Goal: Task Accomplishment & Management: Manage account settings

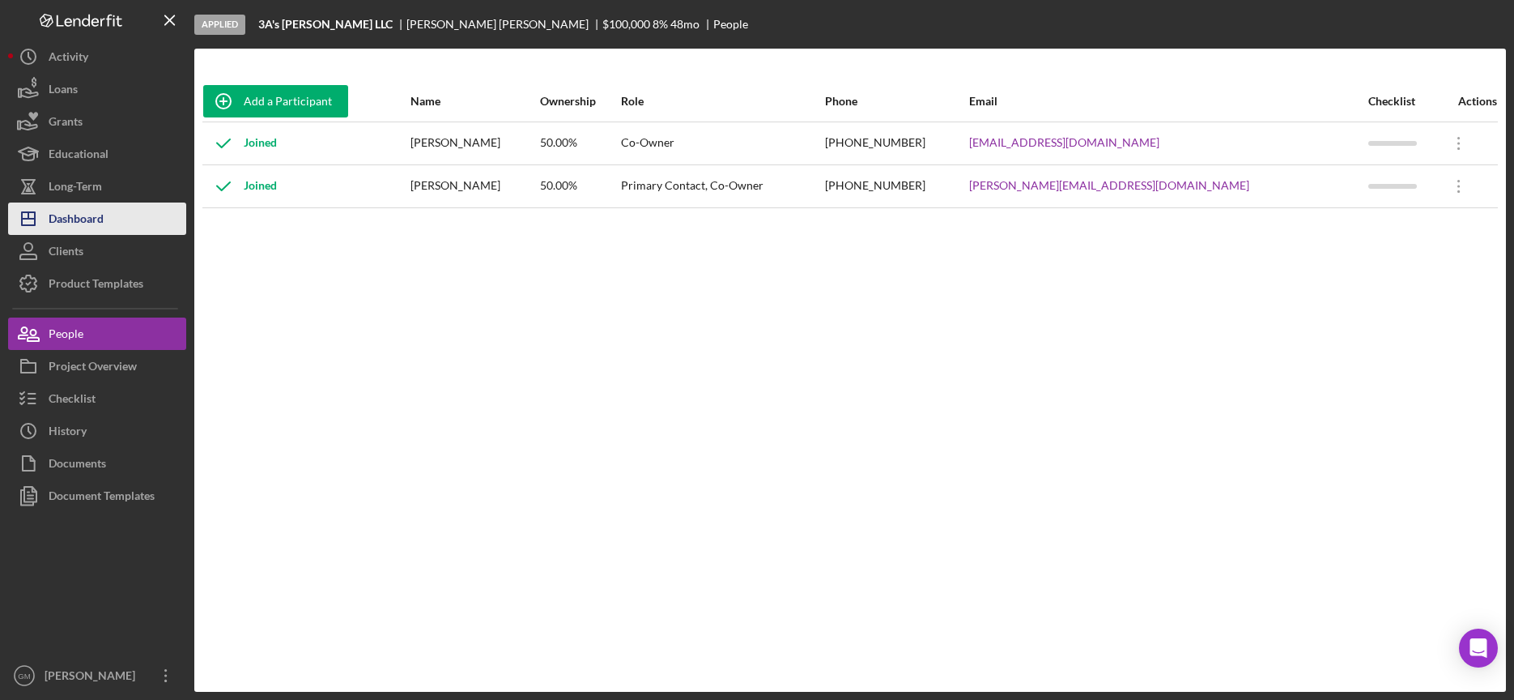
click at [82, 221] on div "Dashboard" at bounding box center [76, 220] width 55 height 36
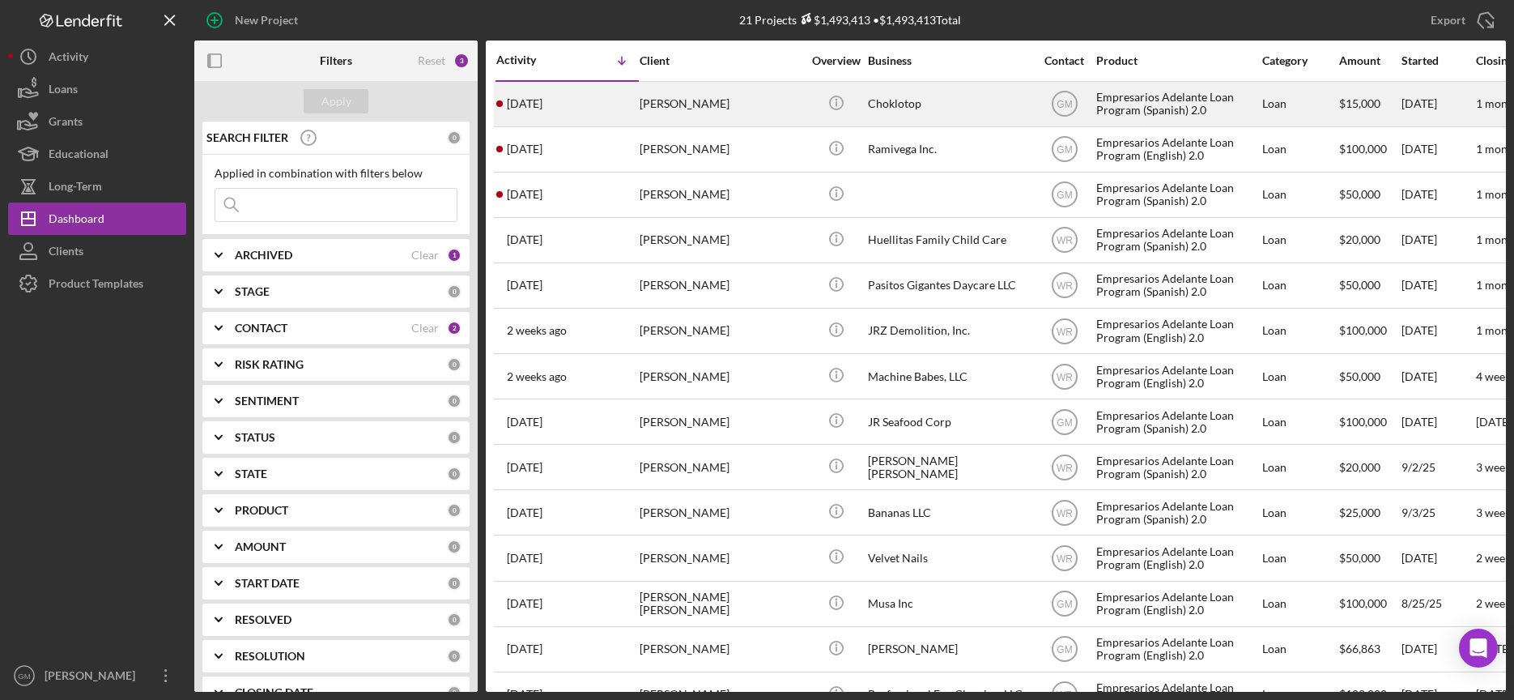
click at [908, 107] on div "Choklotop" at bounding box center [949, 104] width 162 height 43
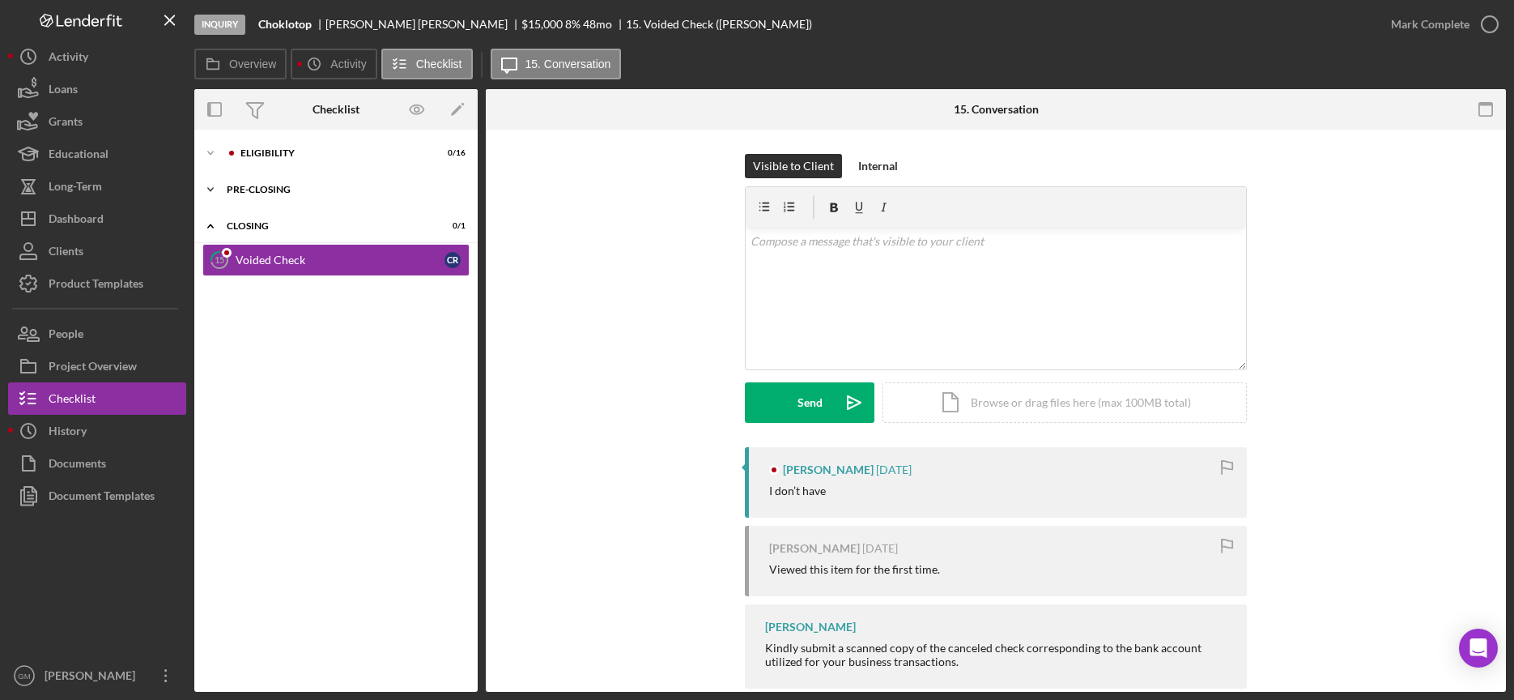
click at [212, 185] on icon "Icon/Expander" at bounding box center [210, 189] width 32 height 32
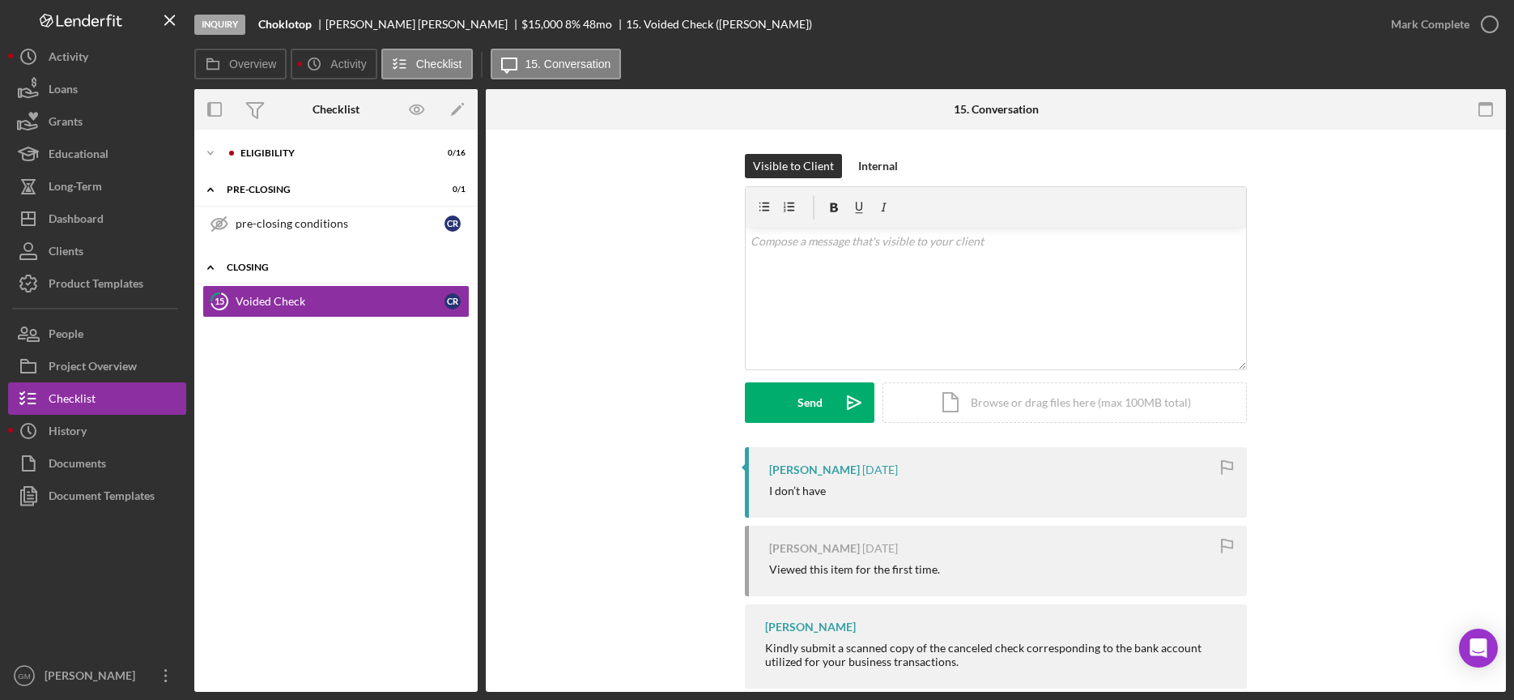
click at [209, 265] on icon "Icon/Expander" at bounding box center [210, 267] width 32 height 32
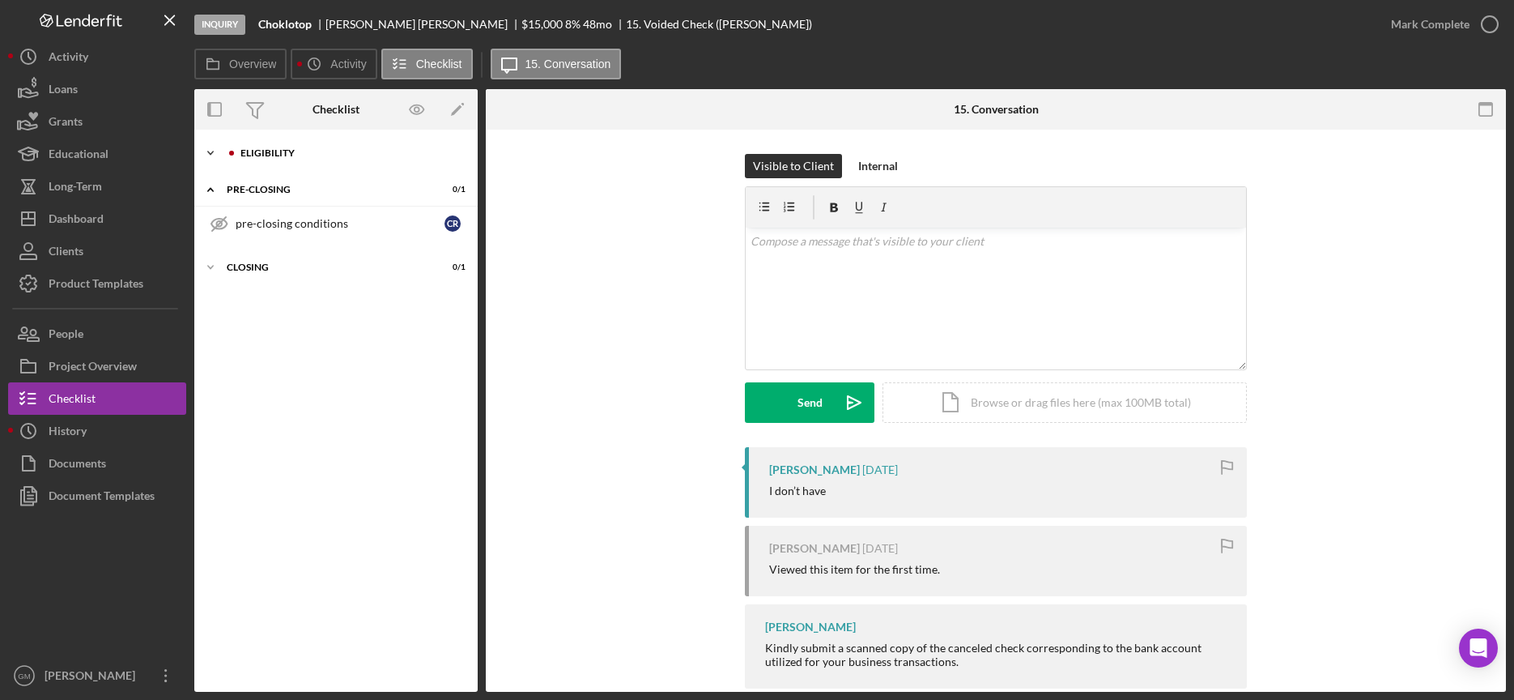
click at [213, 150] on icon "Icon/Expander" at bounding box center [210, 153] width 32 height 32
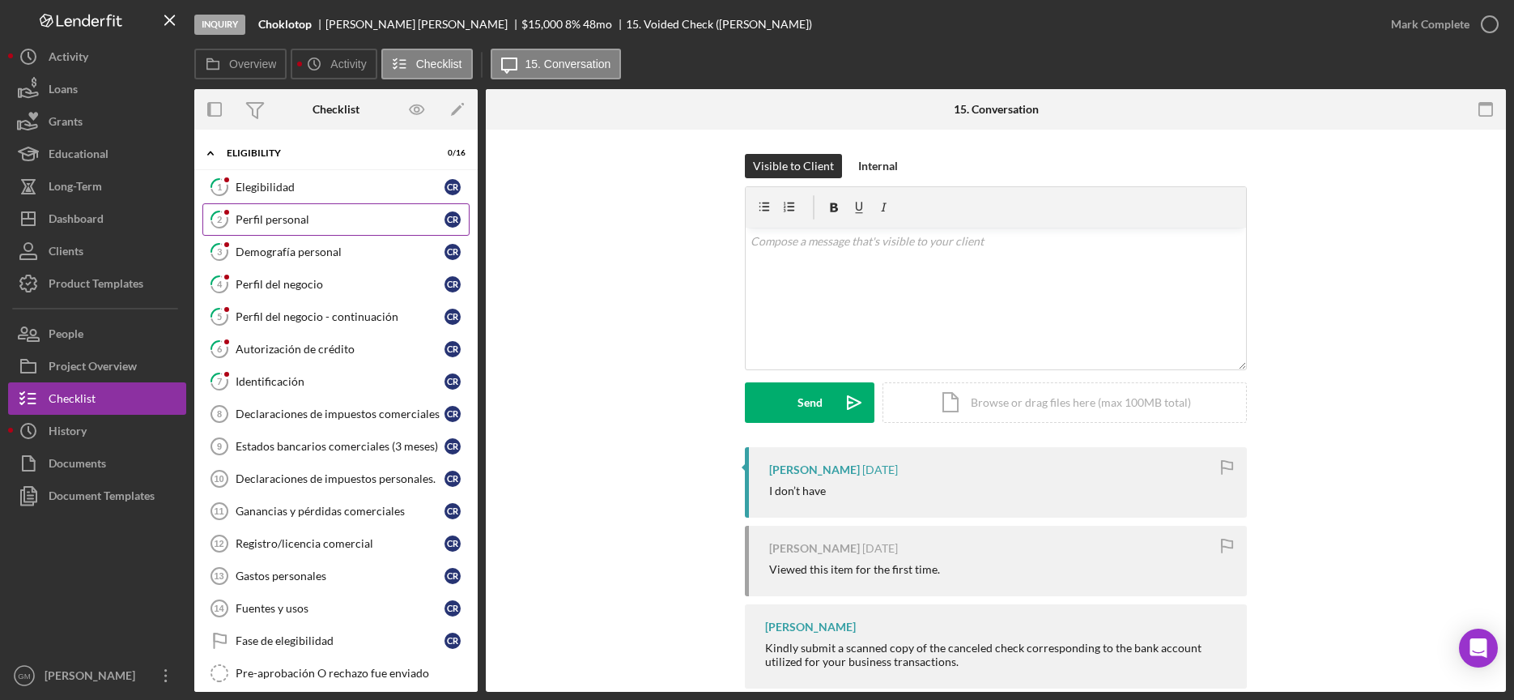
click at [316, 228] on link "2 Perfil personal C R" at bounding box center [335, 219] width 267 height 32
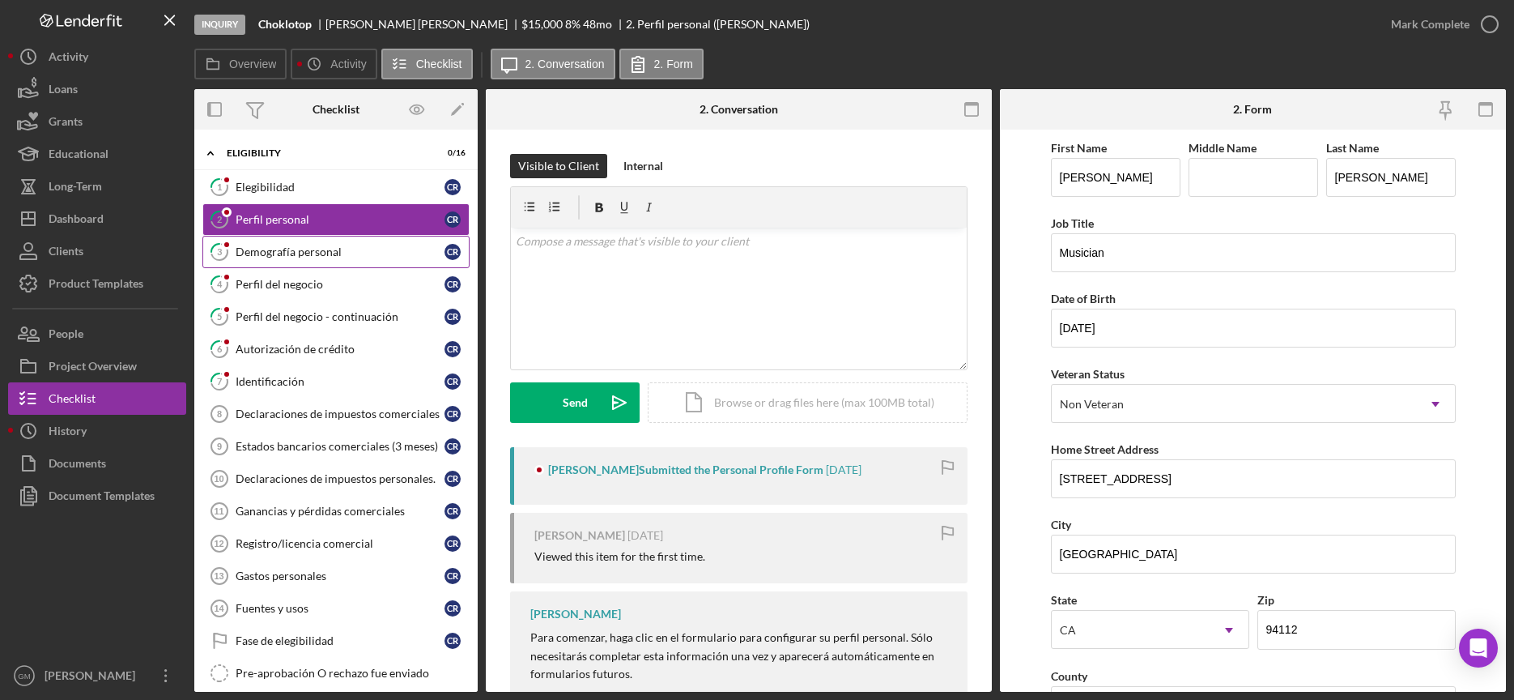
click at [308, 255] on div "Demografía personal" at bounding box center [340, 251] width 209 height 13
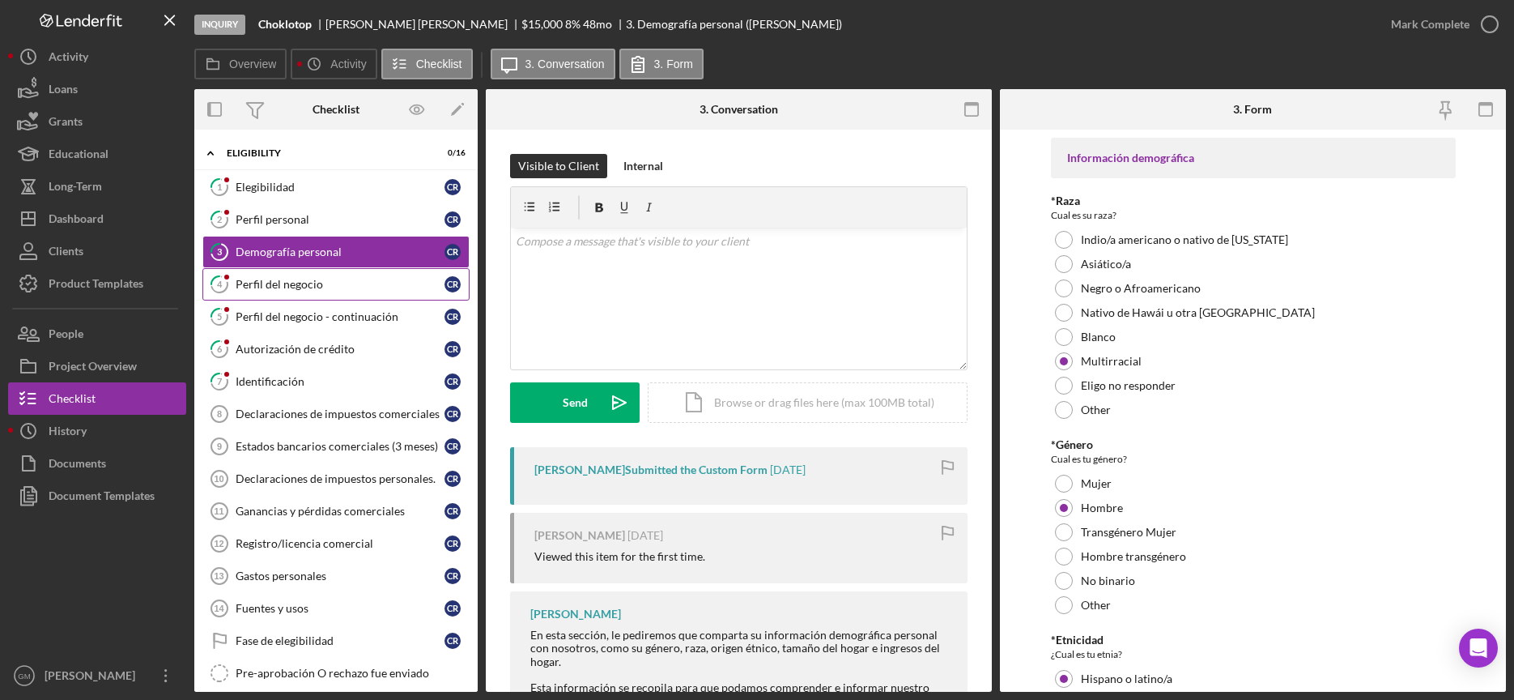
click at [350, 294] on link "4 Perfil del negocio C R" at bounding box center [335, 284] width 267 height 32
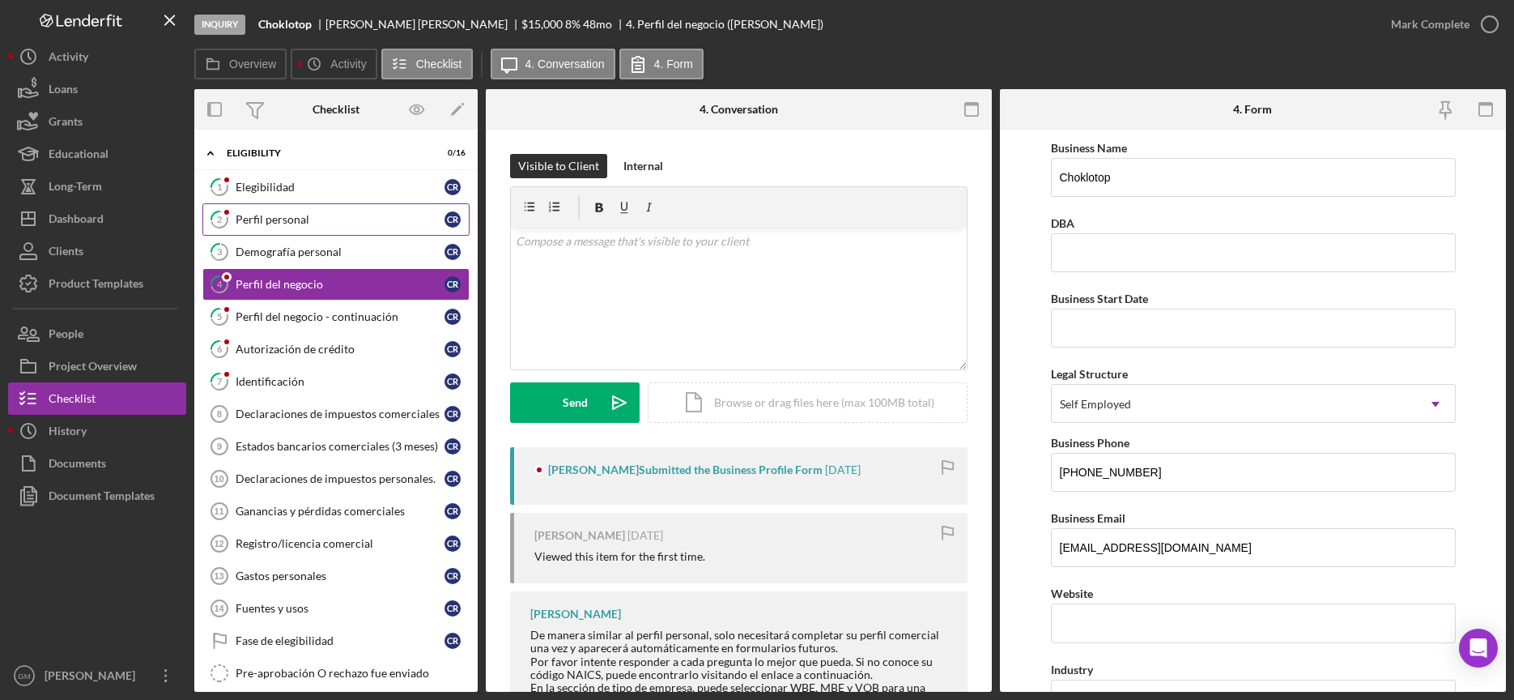
click at [312, 215] on div "Perfil personal" at bounding box center [340, 219] width 209 height 13
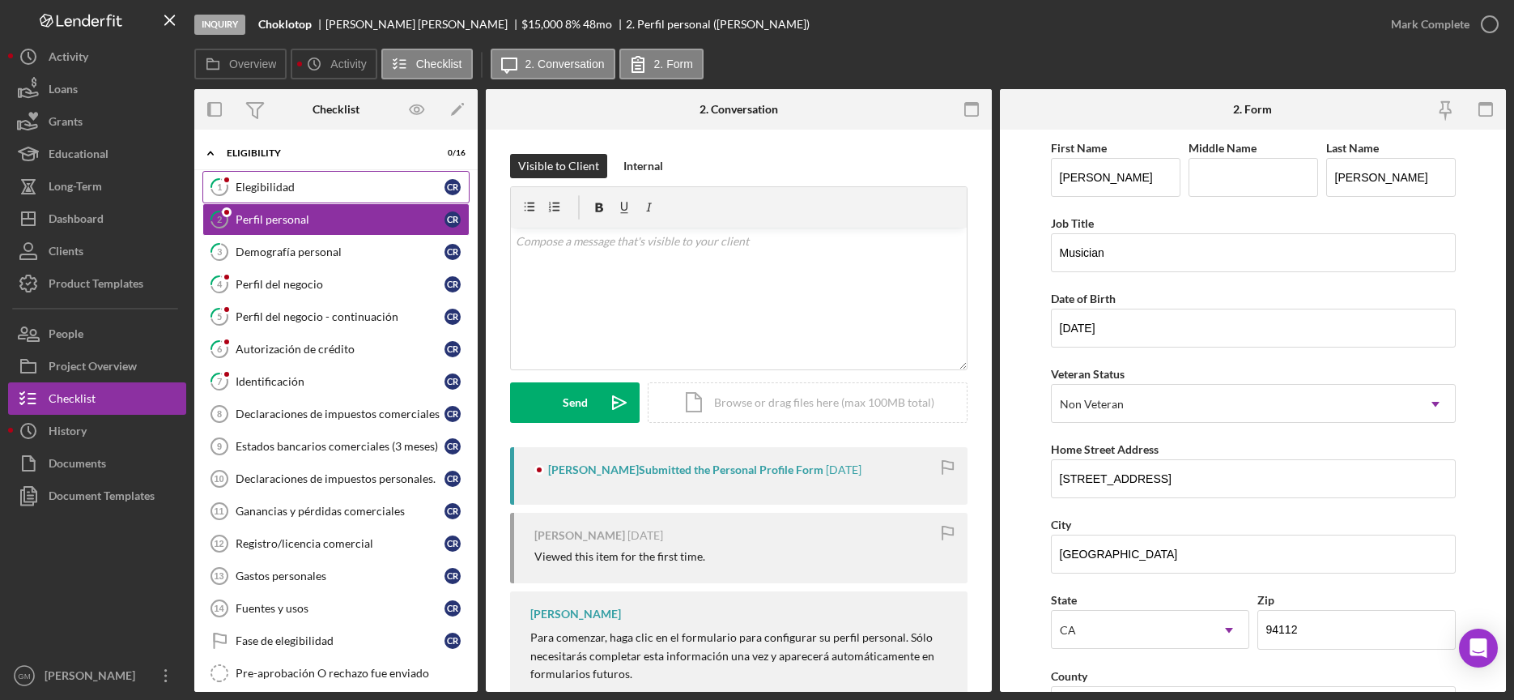
click at [316, 181] on div "Elegibilidad" at bounding box center [340, 187] width 209 height 13
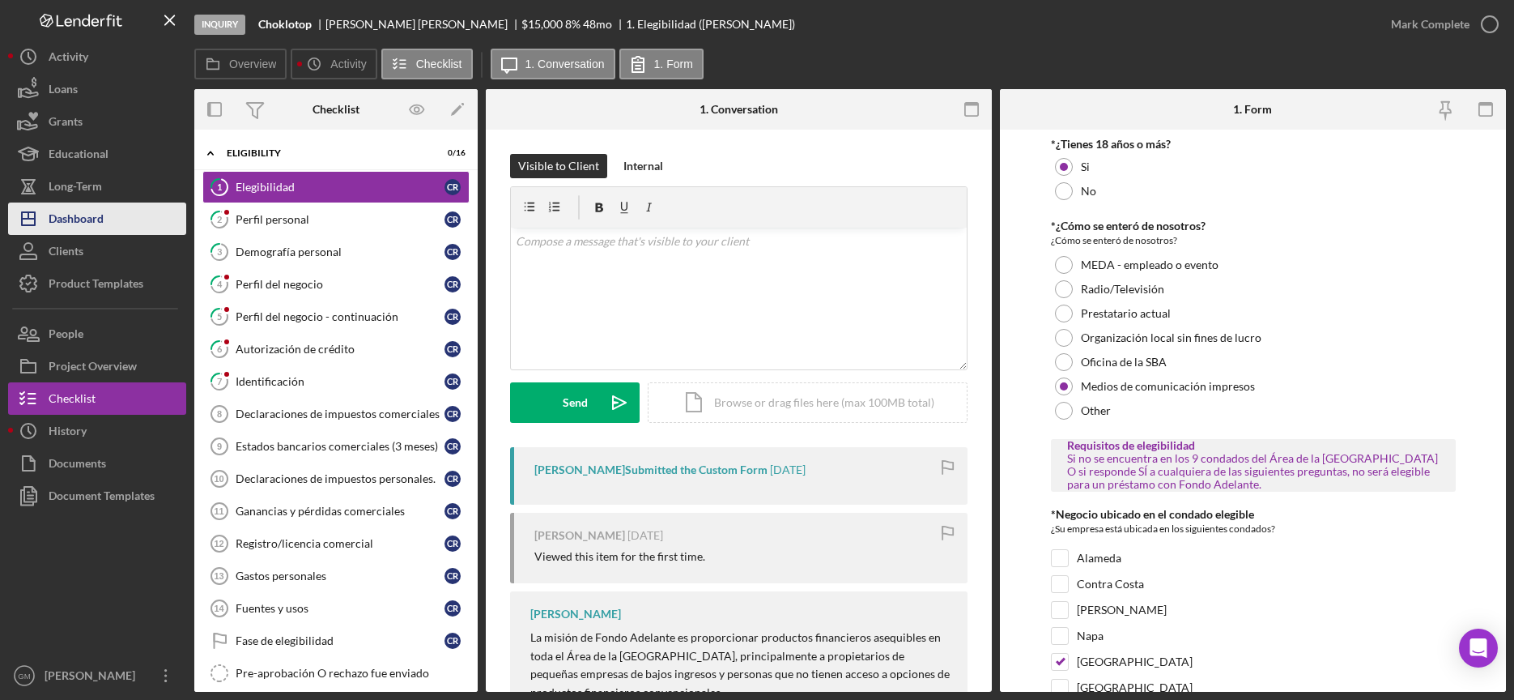
click at [97, 223] on div "Dashboard" at bounding box center [76, 220] width 55 height 36
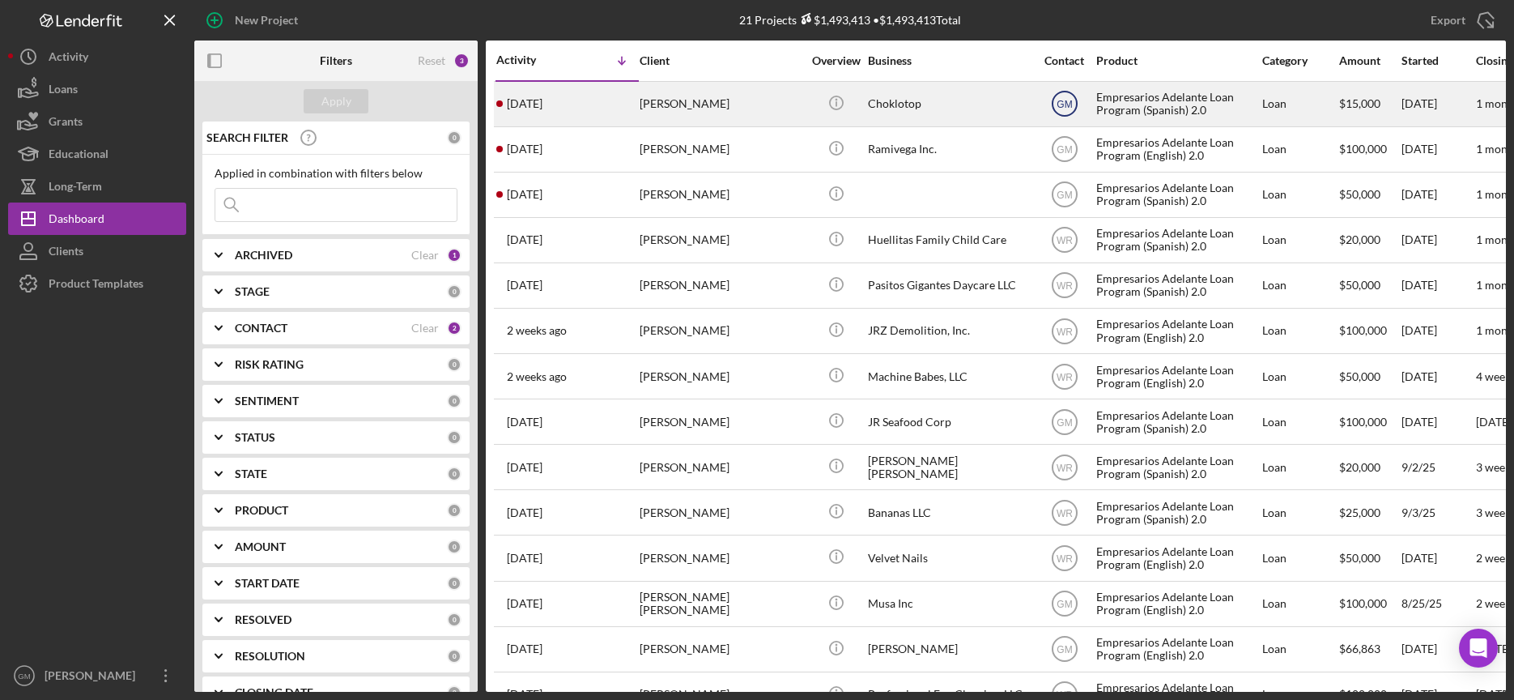
click at [1057, 101] on text "GM" at bounding box center [1064, 104] width 15 height 11
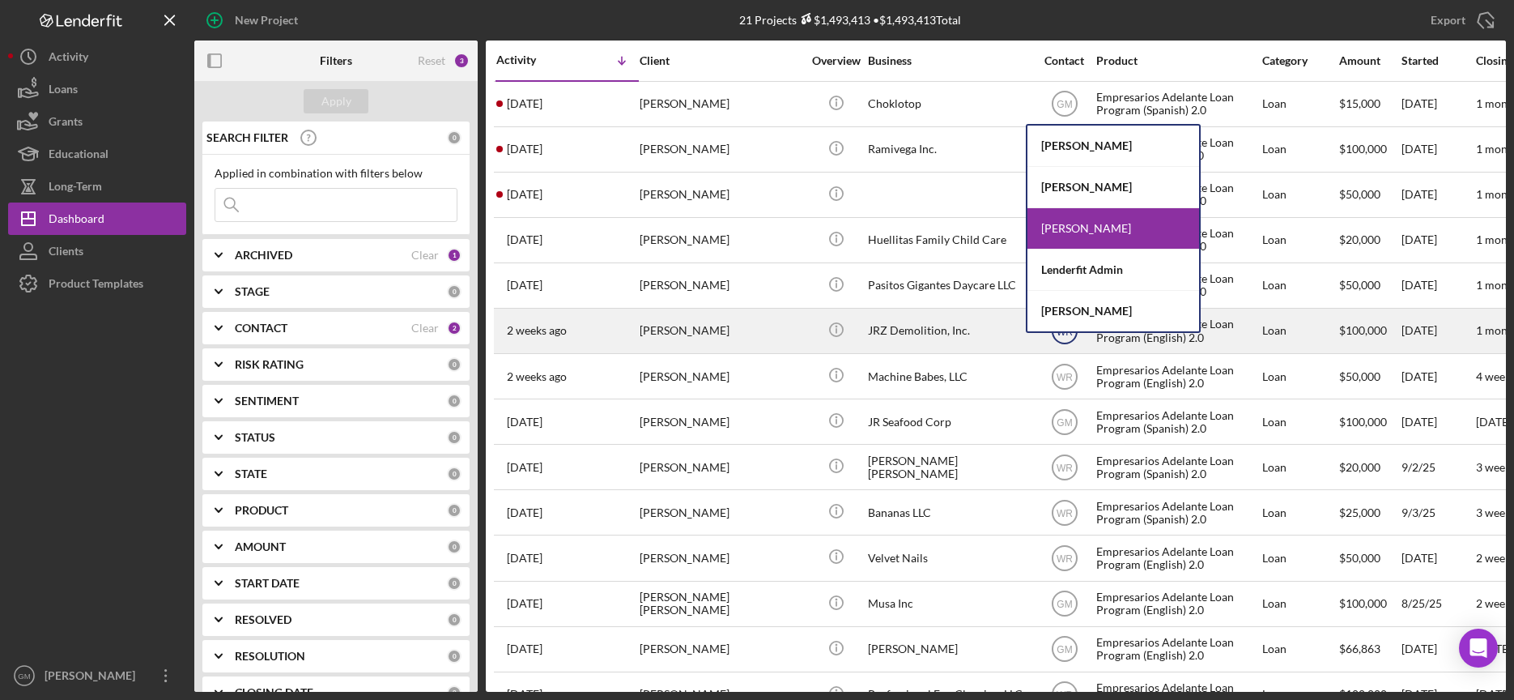
click at [1062, 317] on div "Willan Rivera" at bounding box center [1113, 311] width 172 height 40
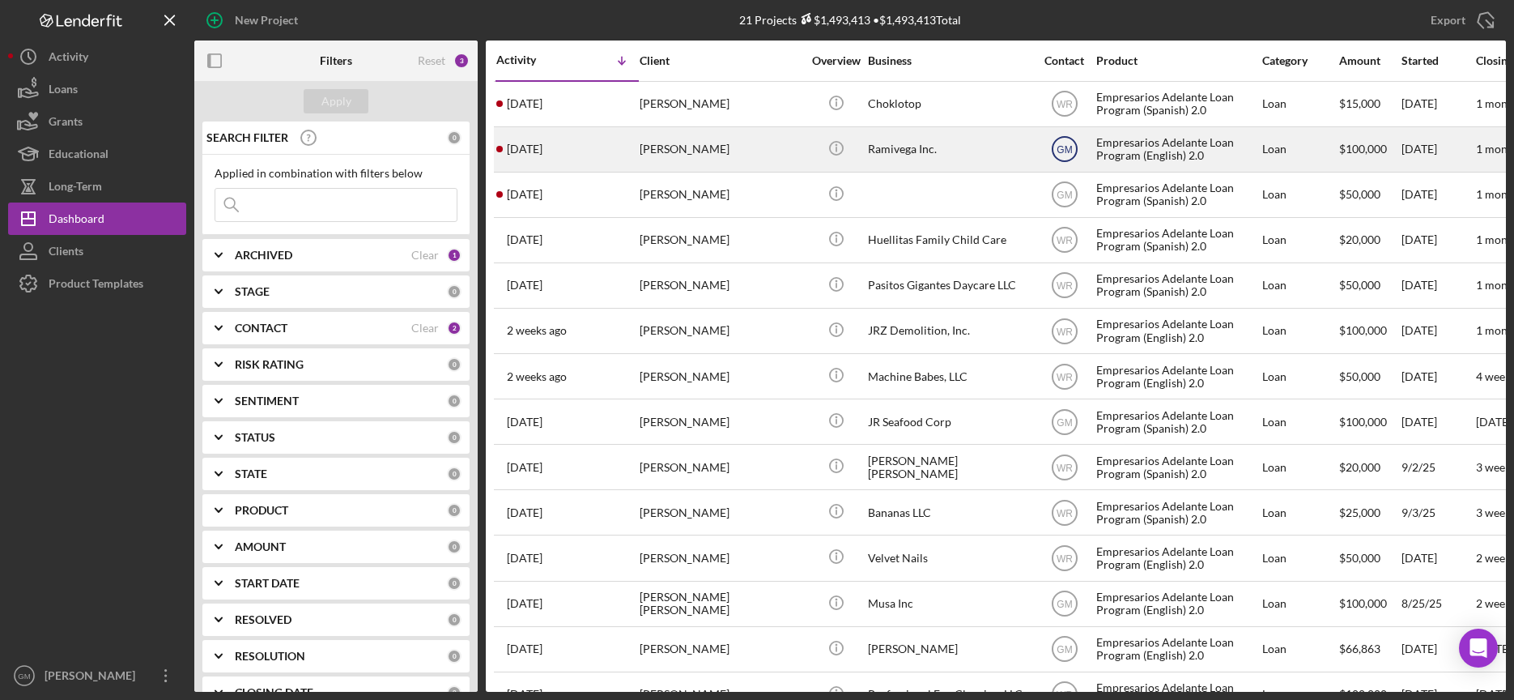
click at [1066, 148] on text "GM" at bounding box center [1064, 149] width 15 height 11
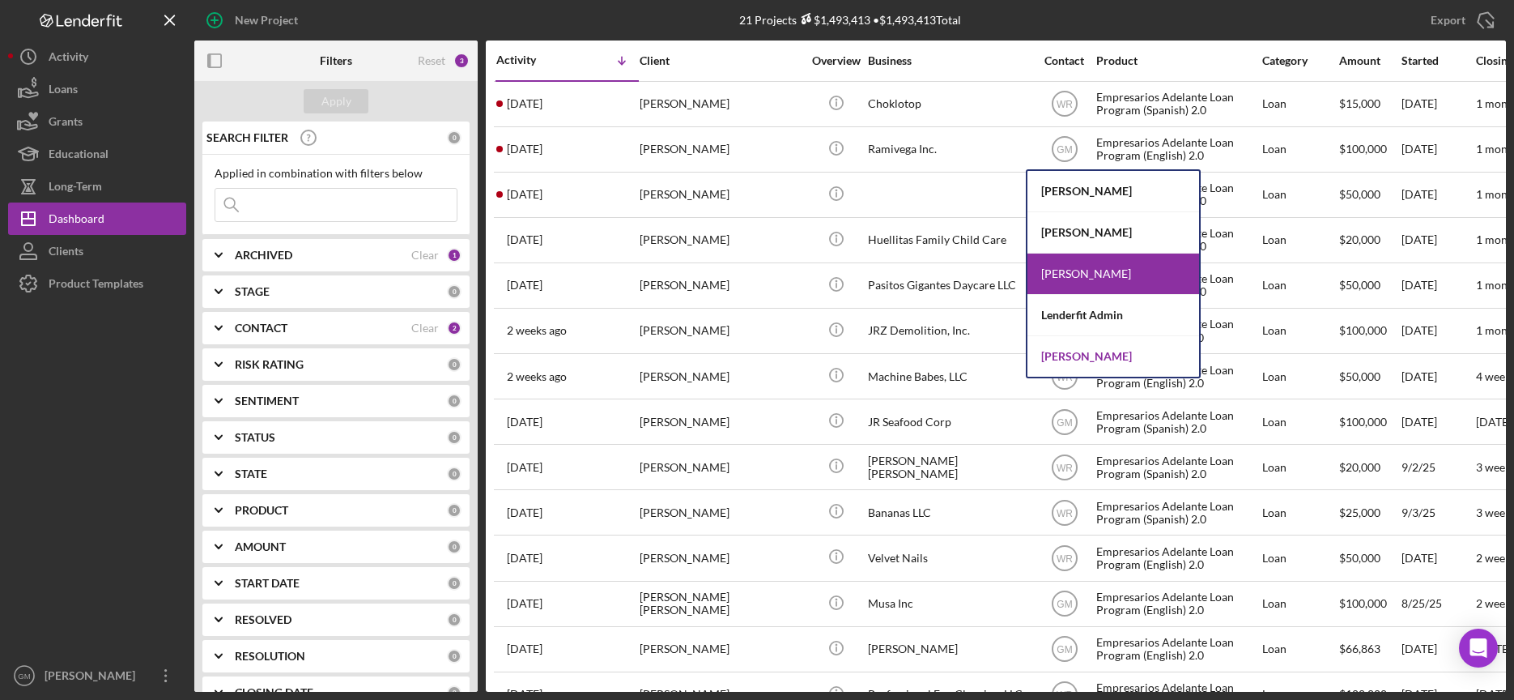
click at [1078, 357] on div "Willan Rivera" at bounding box center [1113, 356] width 172 height 40
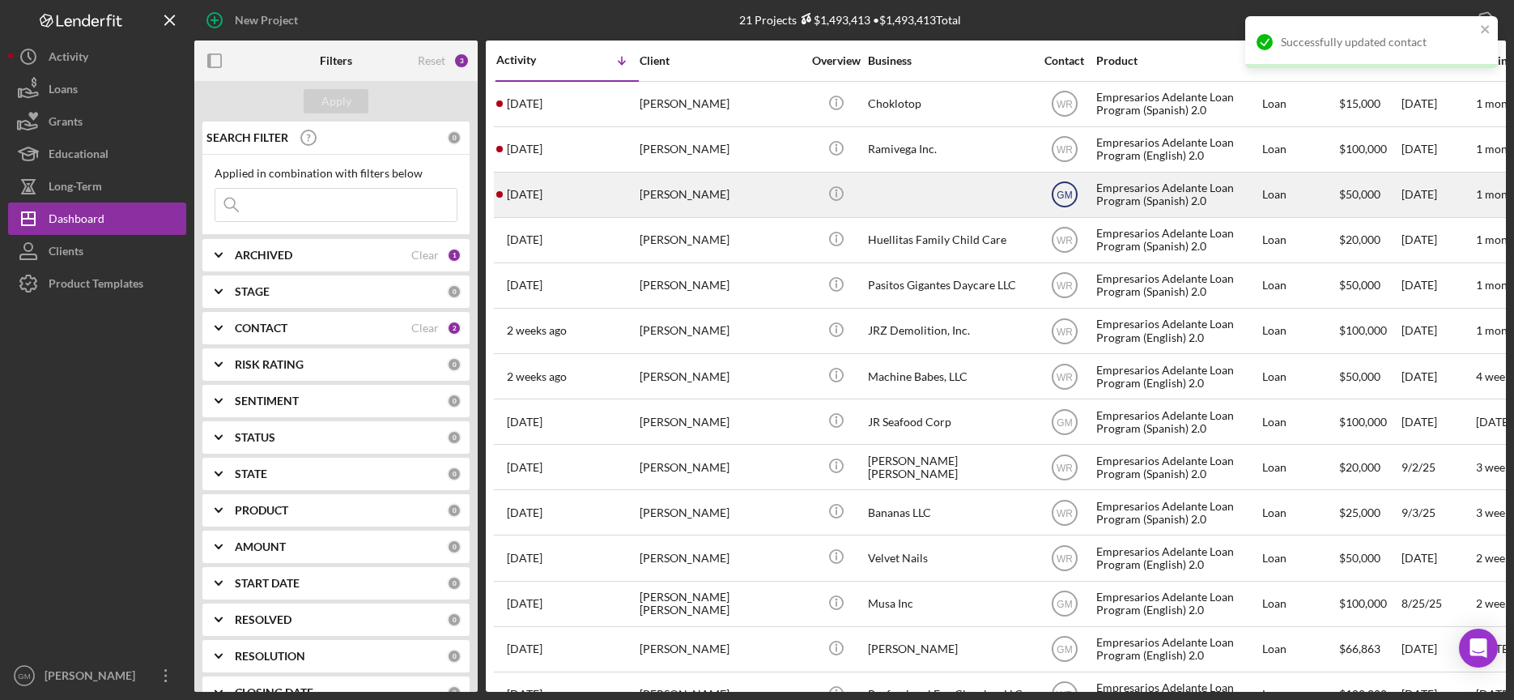
click at [1063, 194] on text "GM" at bounding box center [1064, 194] width 15 height 11
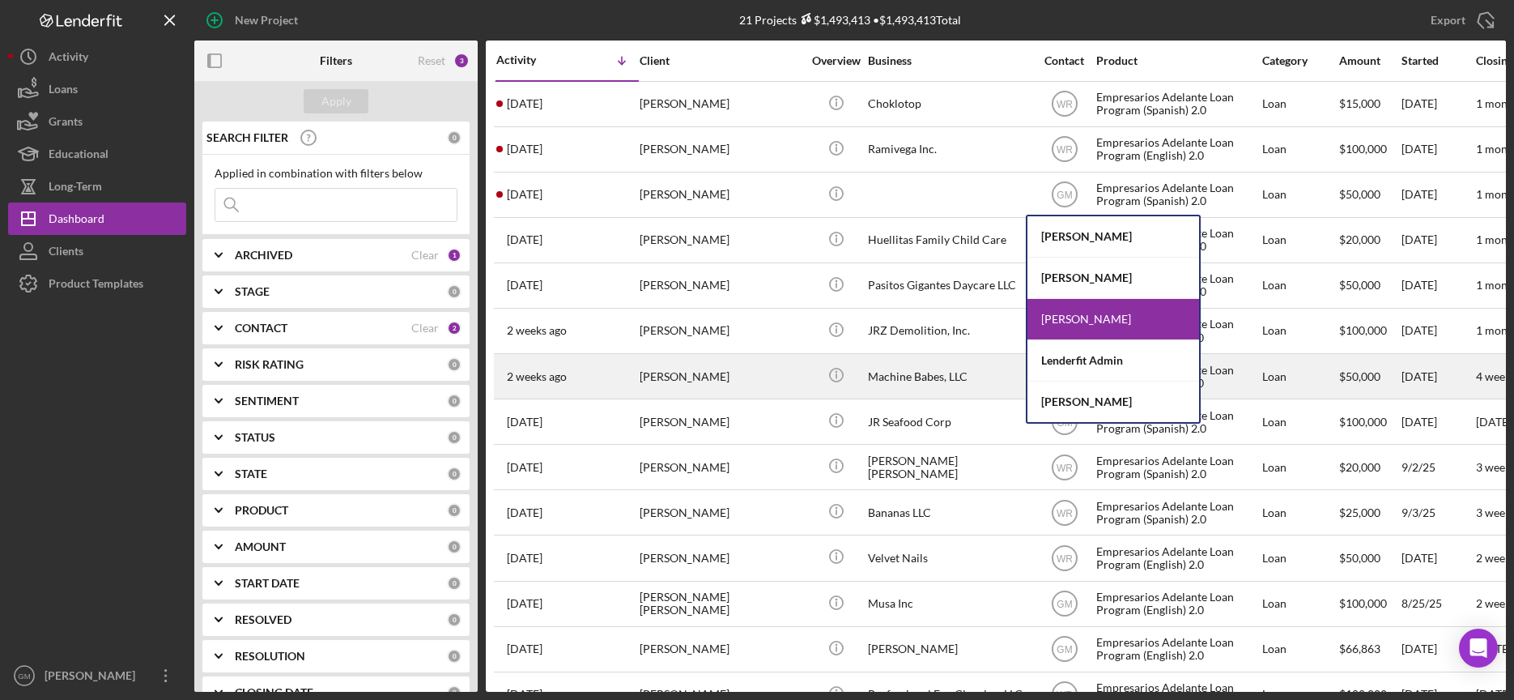
drag, startPoint x: 1094, startPoint y: 402, endPoint x: 1082, endPoint y: 391, distance: 16.0
click at [1093, 402] on div "Willan Rivera" at bounding box center [1113, 401] width 172 height 40
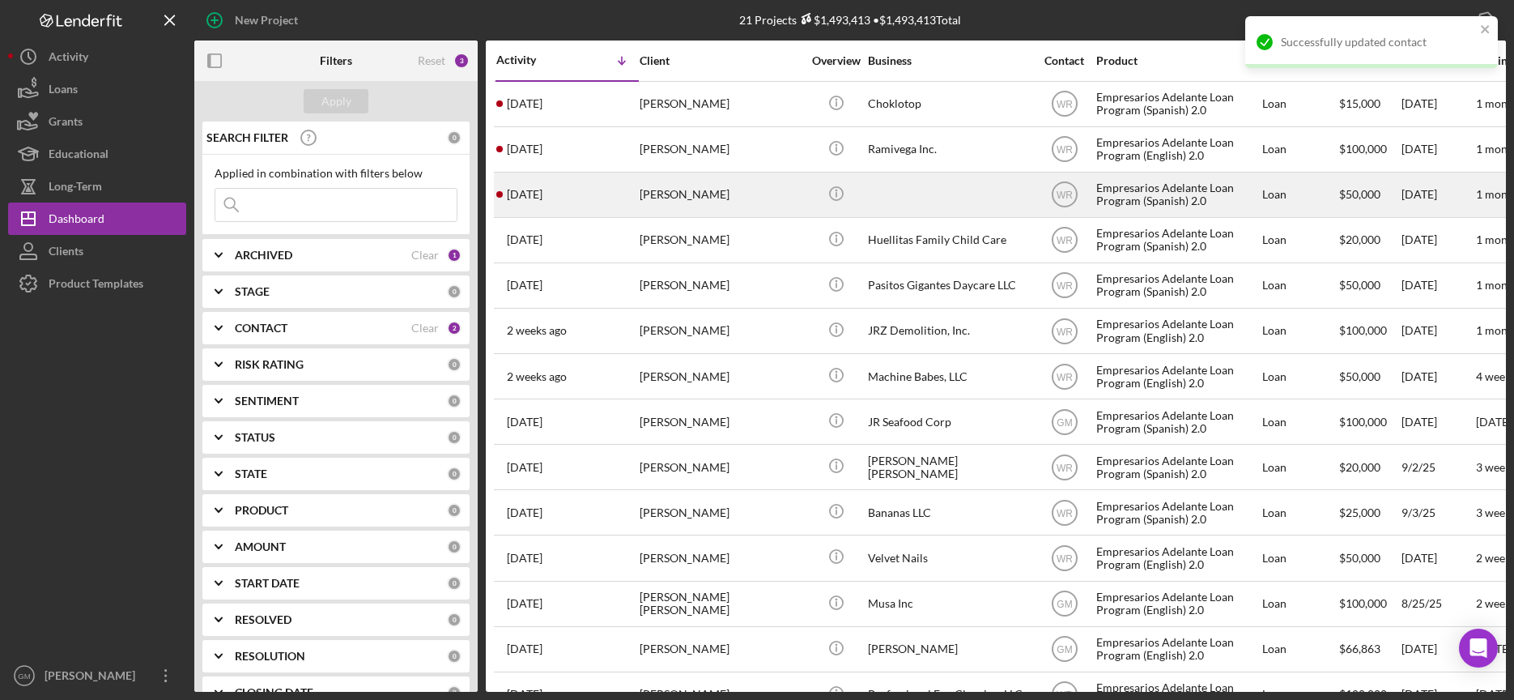
click at [903, 198] on div at bounding box center [949, 194] width 162 height 43
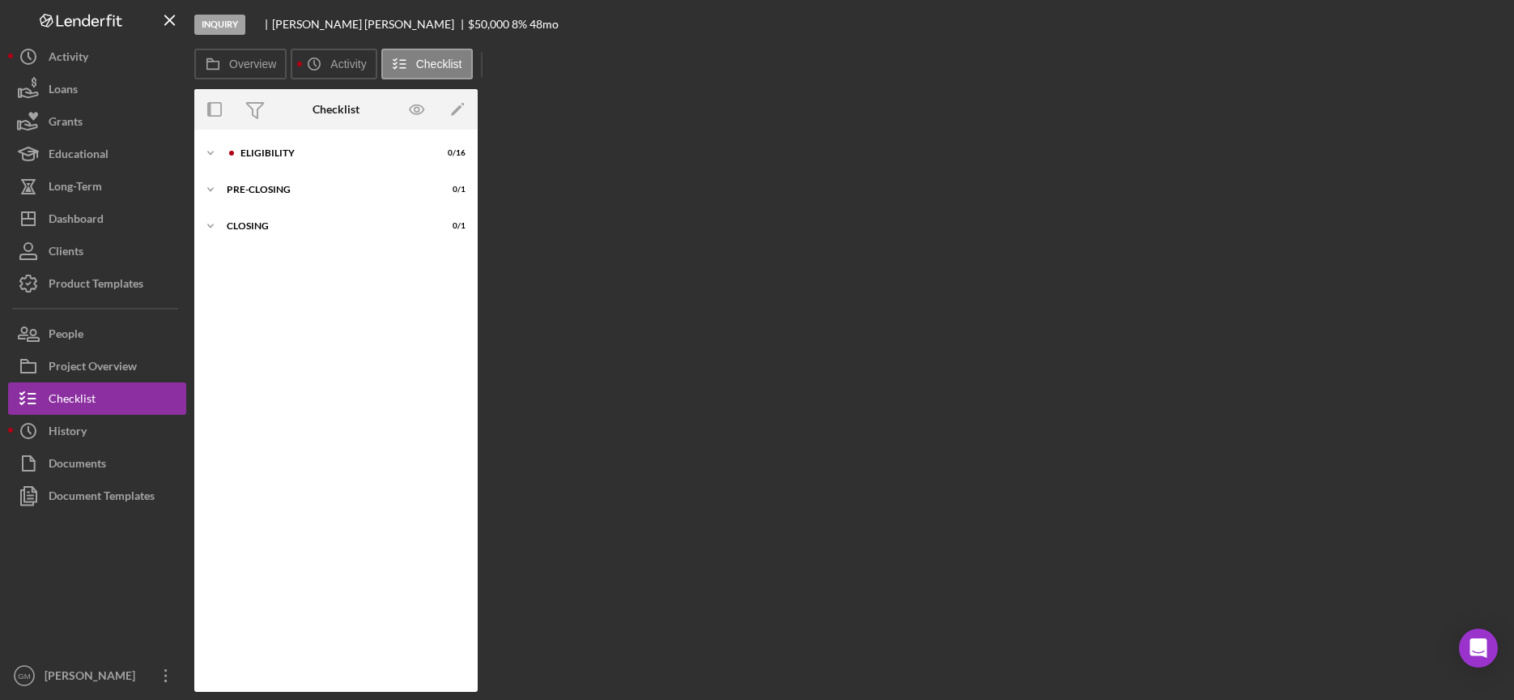
scroll to position [85, 0]
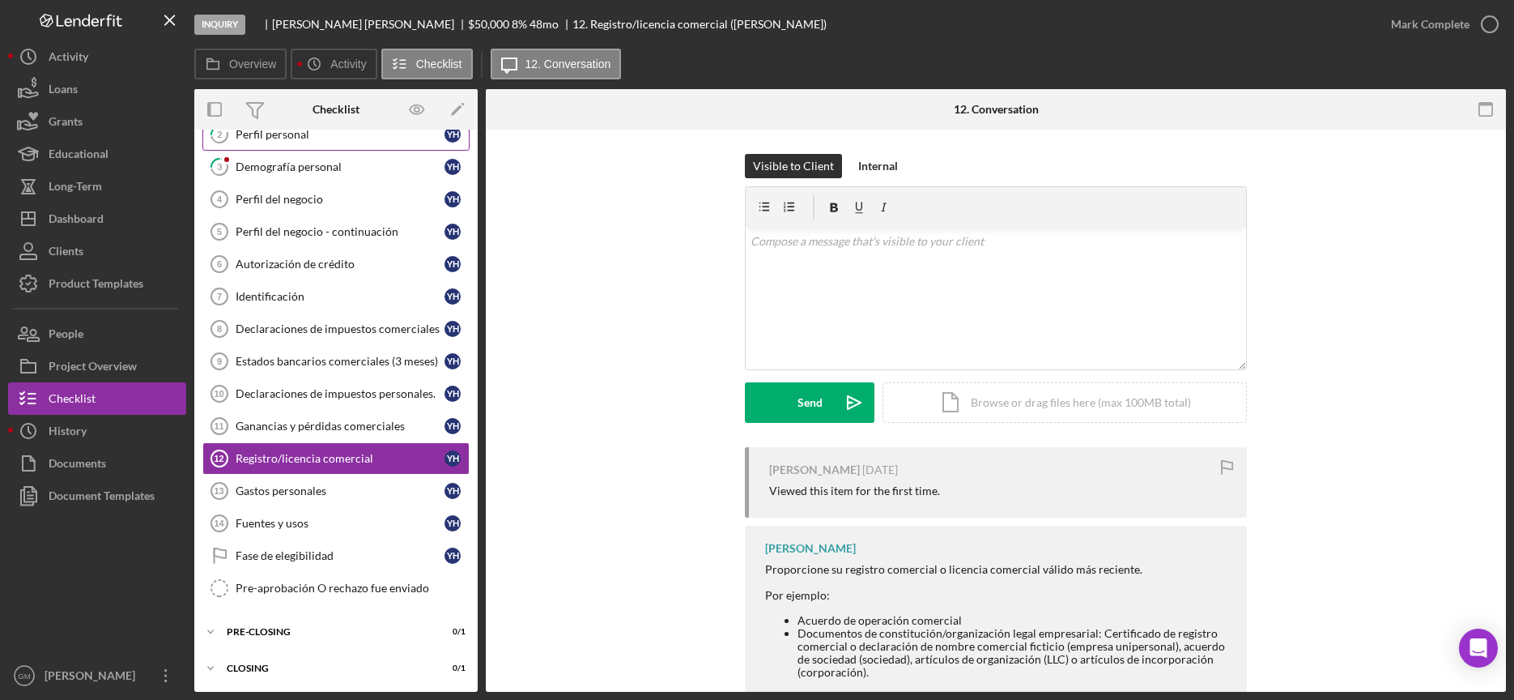
click at [296, 148] on link "2 Perfil personal Y H" at bounding box center [335, 134] width 267 height 32
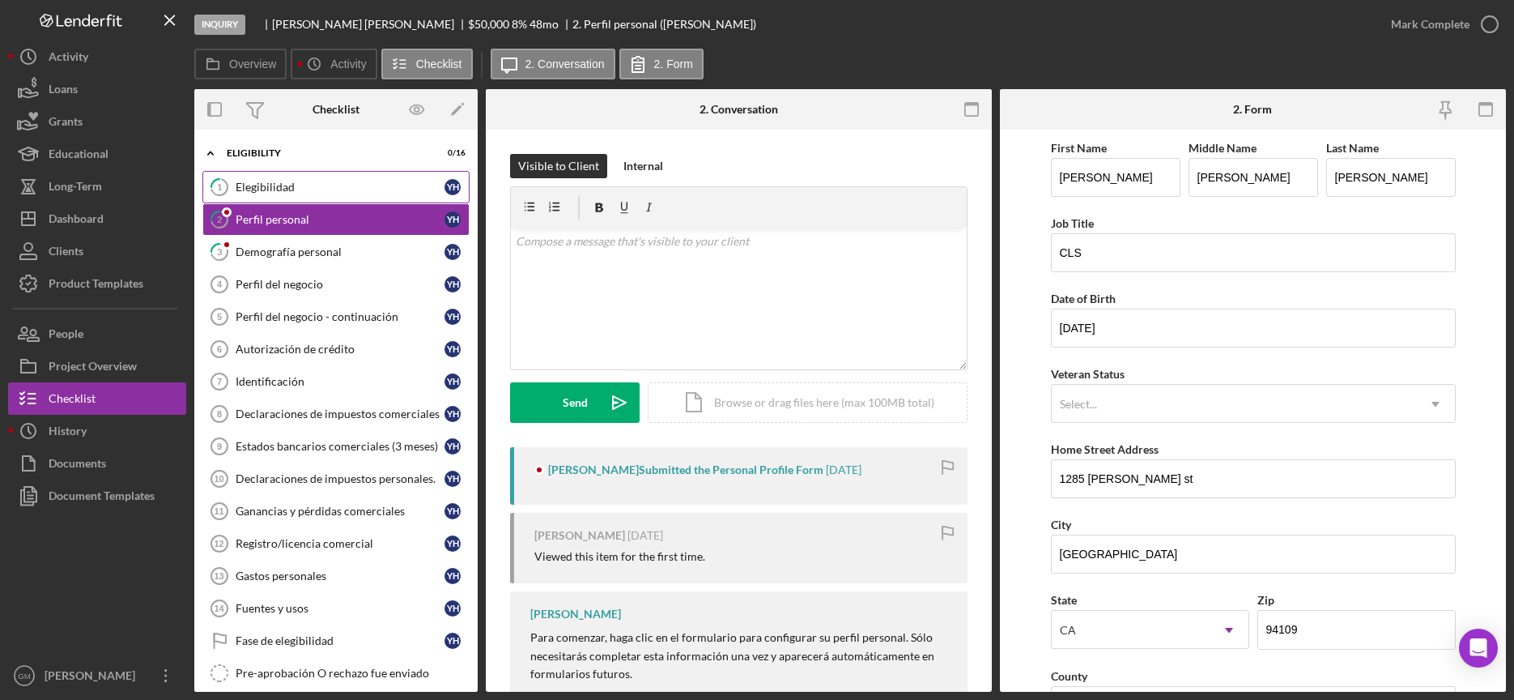
click at [366, 189] on div "Elegibilidad" at bounding box center [340, 187] width 209 height 13
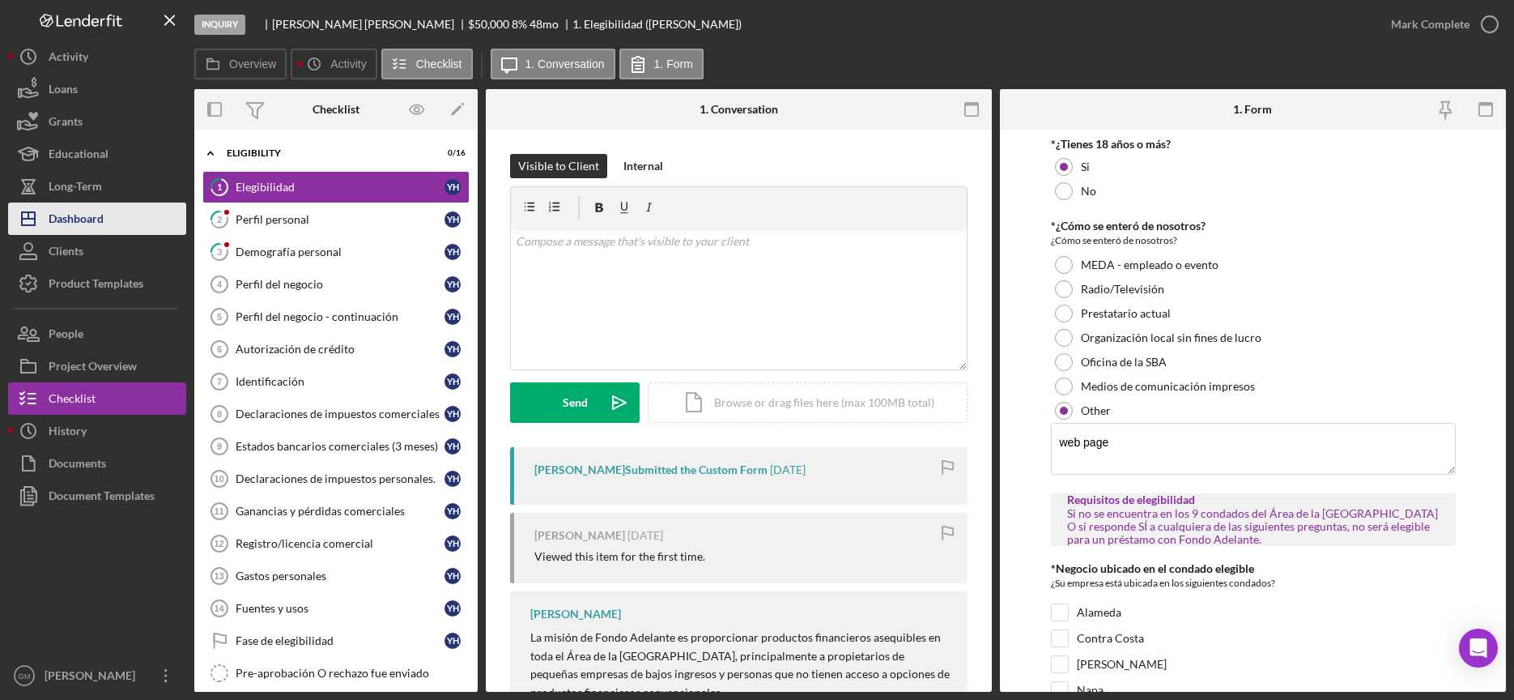
click at [83, 221] on div "Dashboard" at bounding box center [76, 220] width 55 height 36
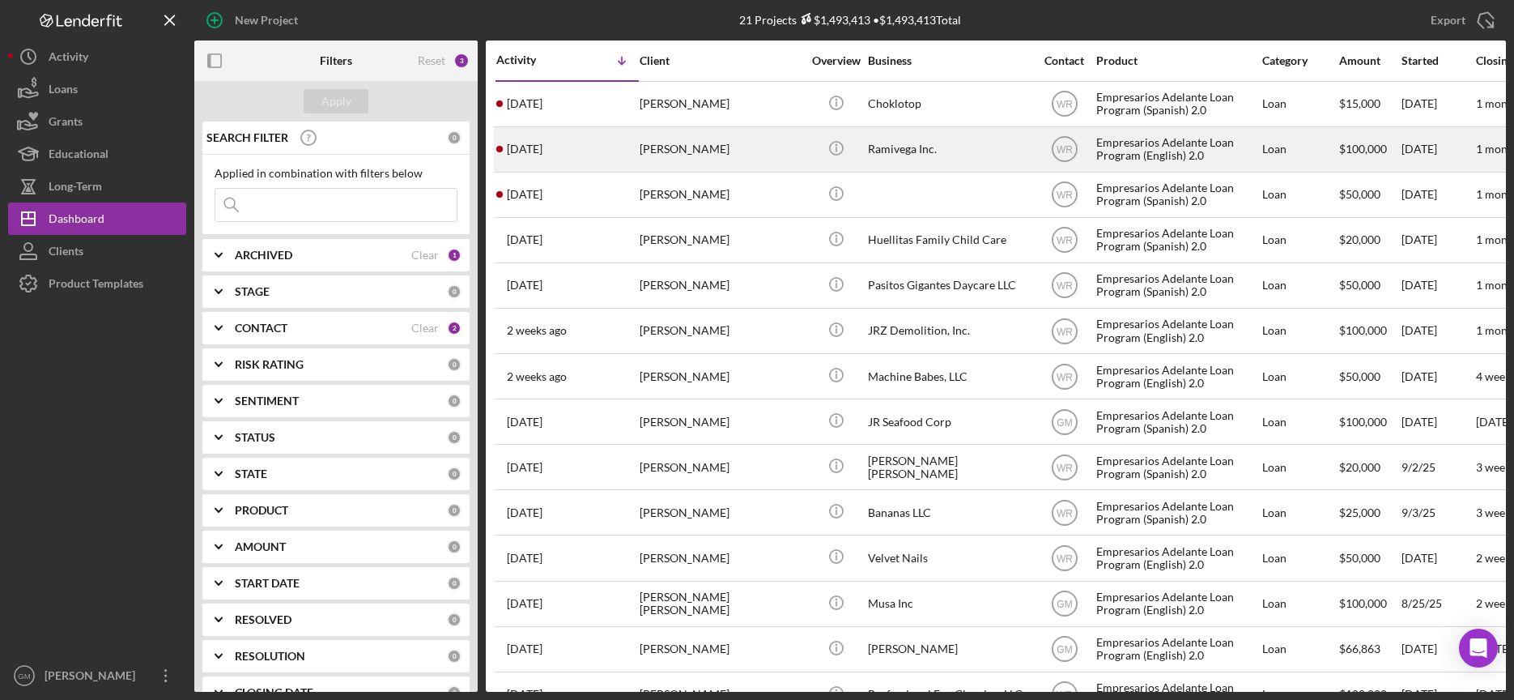
click at [956, 150] on div "Ramivega Inc." at bounding box center [949, 149] width 162 height 43
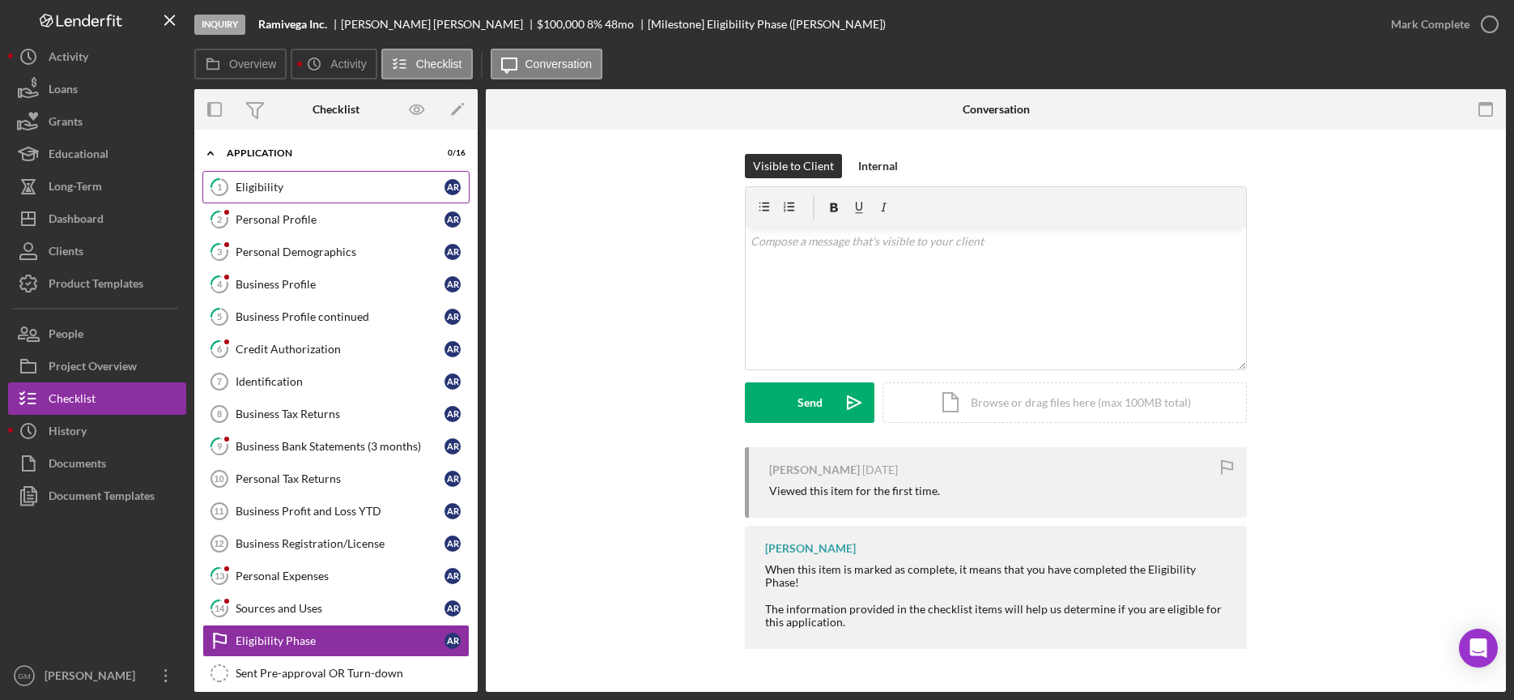
click at [274, 190] on div "Eligibility" at bounding box center [340, 187] width 209 height 13
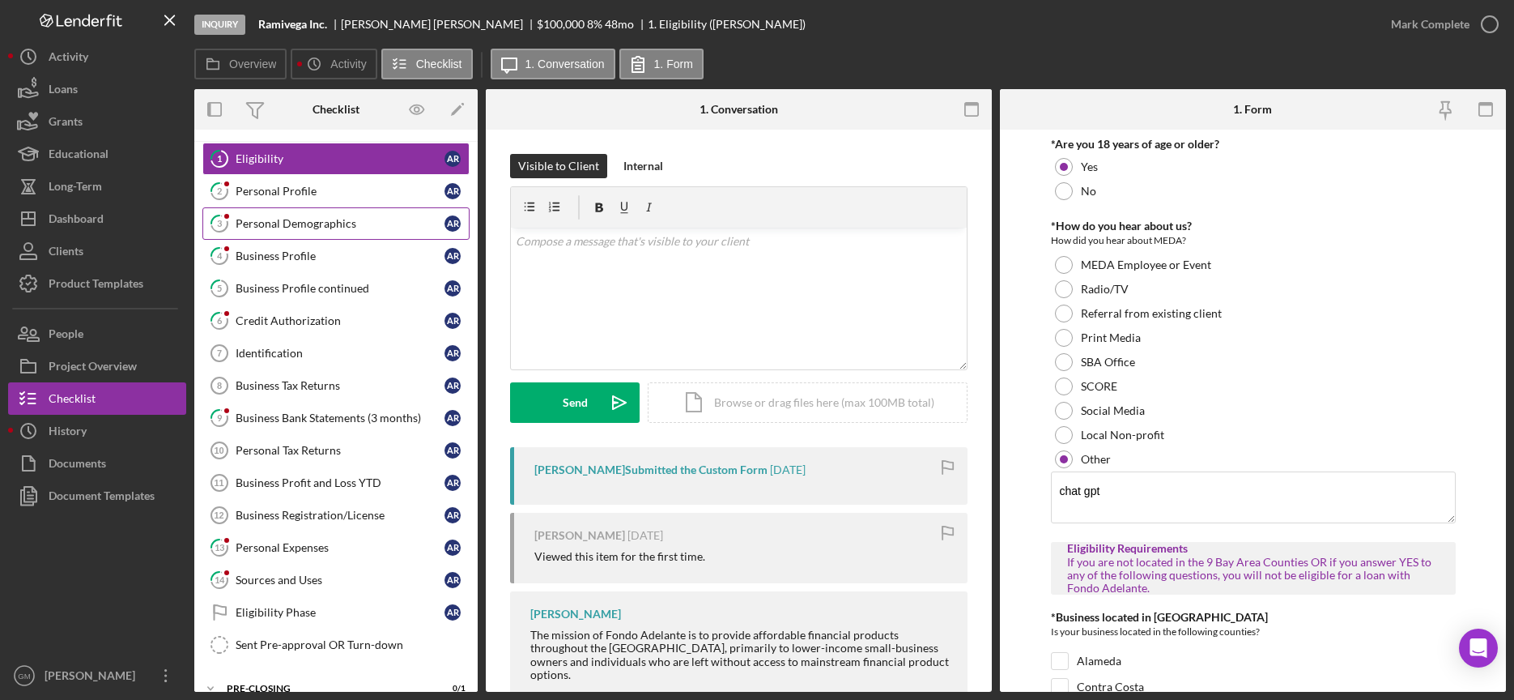
scroll to position [41, 0]
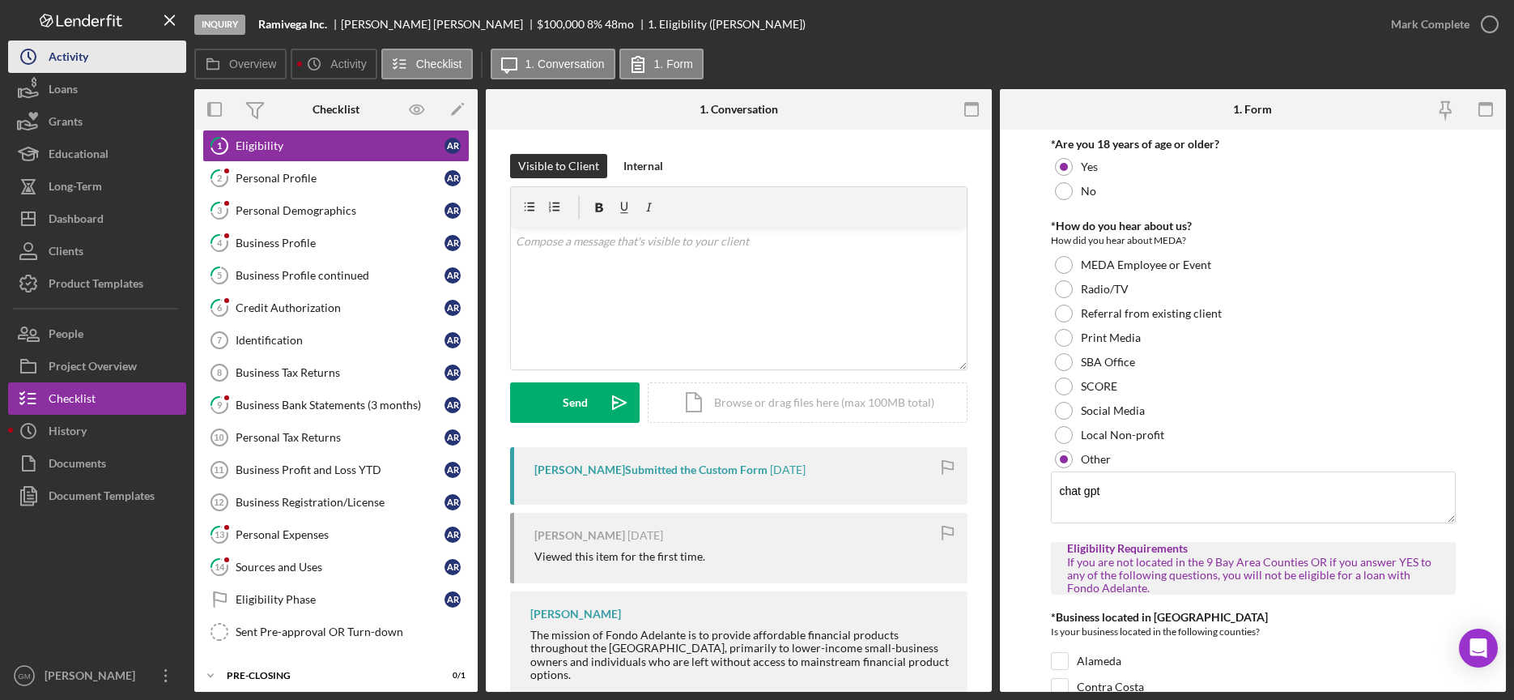
click at [89, 56] on button "Icon/History Activity" at bounding box center [97, 56] width 178 height 32
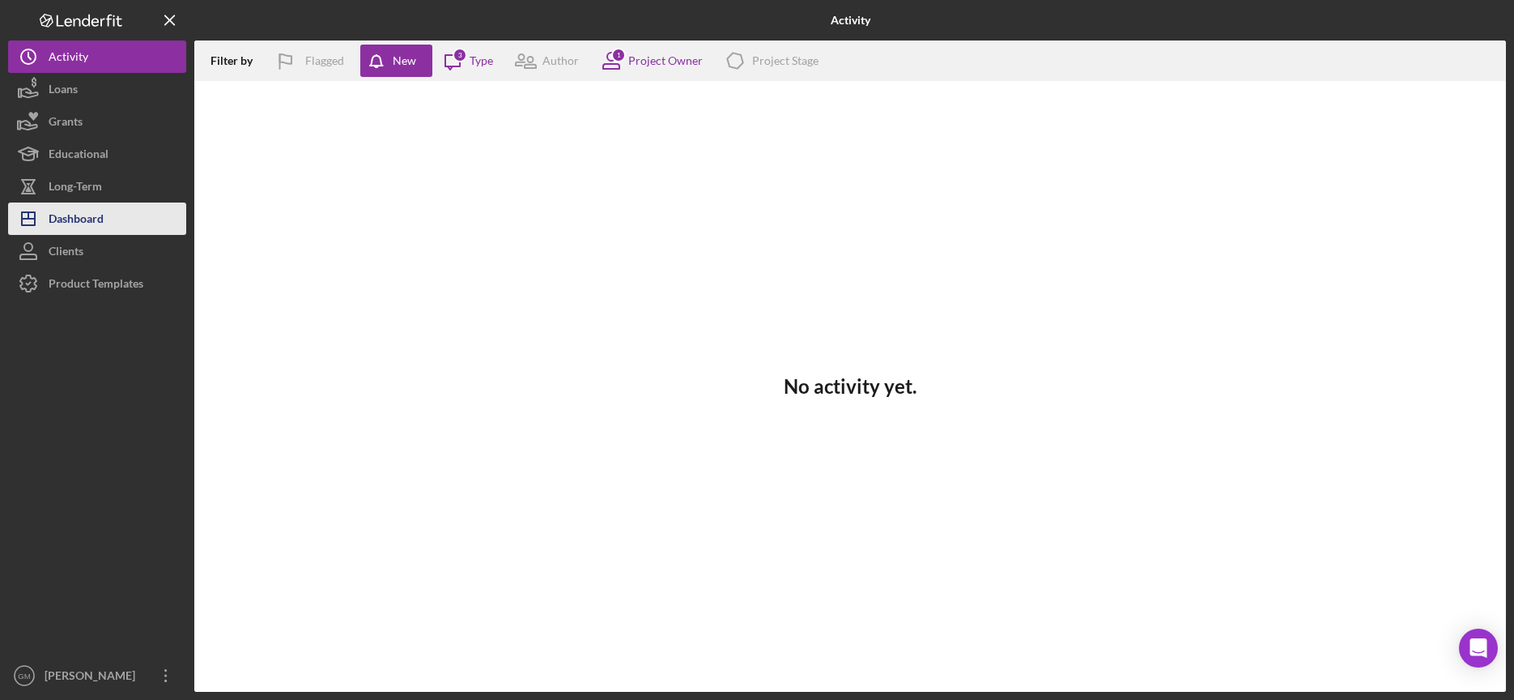
click at [101, 226] on div "Dashboard" at bounding box center [76, 220] width 55 height 36
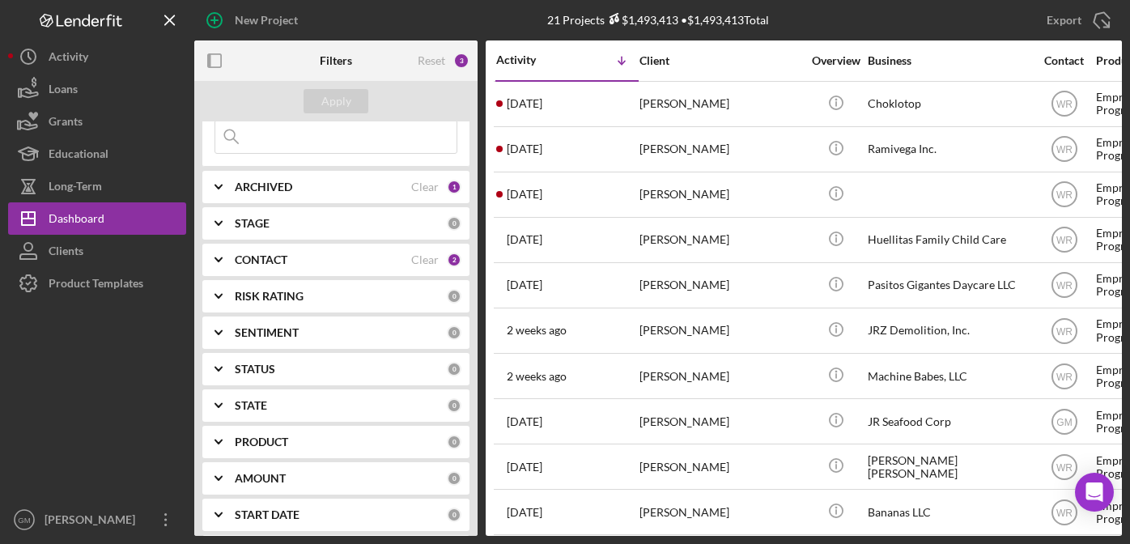
scroll to position [68, 0]
